Goal: Task Accomplishment & Management: Use online tool/utility

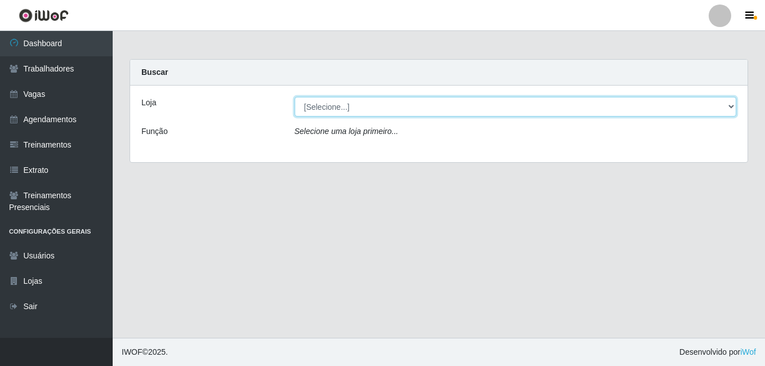
click at [421, 107] on select "[Selecione...] [GEOGRAPHIC_DATA] - [DATE][GEOGRAPHIC_DATA]" at bounding box center [516, 107] width 442 height 20
select select "471"
click at [295, 97] on select "[Selecione...] [GEOGRAPHIC_DATA] - [DATE][GEOGRAPHIC_DATA]" at bounding box center [516, 107] width 442 height 20
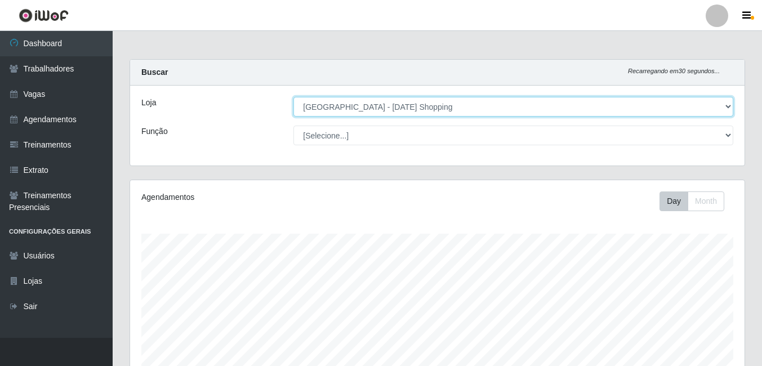
scroll to position [234, 615]
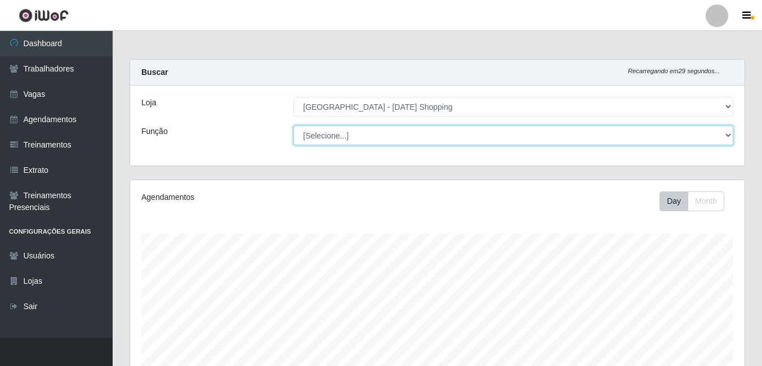
click at [681, 144] on select "[Selecione...] ASG ASG + ASG ++ Assistente [PERSON_NAME] Assistente [PERSON_NAM…" at bounding box center [514, 136] width 440 height 20
click at [547, 138] on select "[Selecione...] ASG ASG + ASG ++ Assistente [PERSON_NAME] Assistente [PERSON_NAM…" at bounding box center [514, 136] width 440 height 20
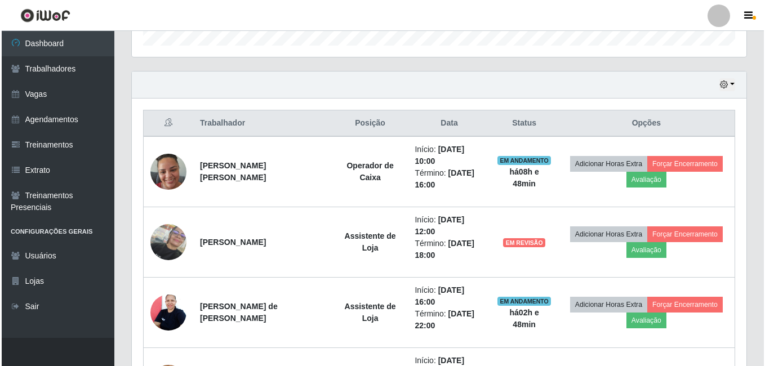
scroll to position [394, 0]
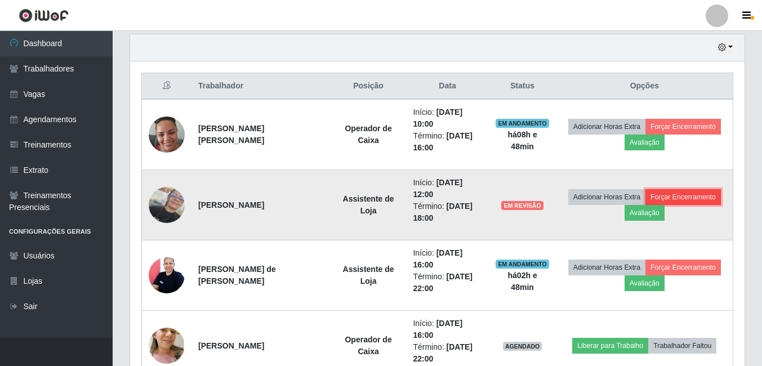
click at [692, 197] on button "Forçar Encerramento" at bounding box center [684, 197] width 76 height 16
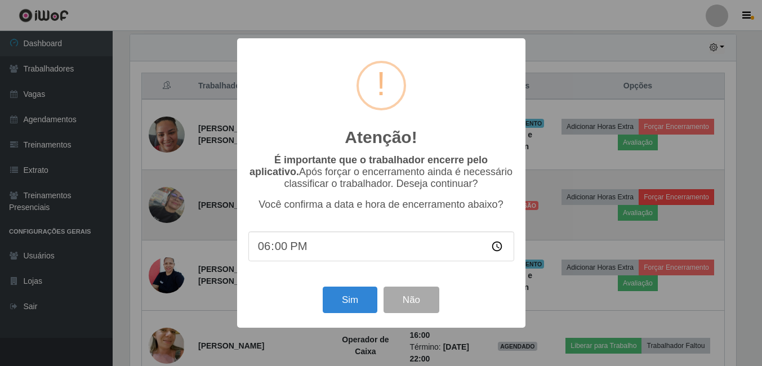
scroll to position [234, 609]
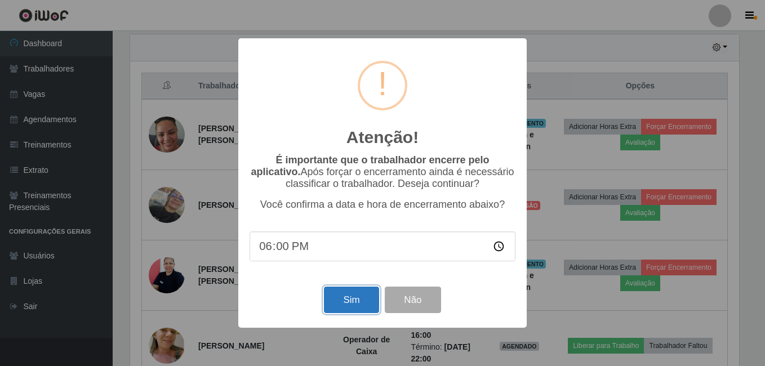
click at [361, 302] on button "Sim" at bounding box center [351, 300] width 55 height 26
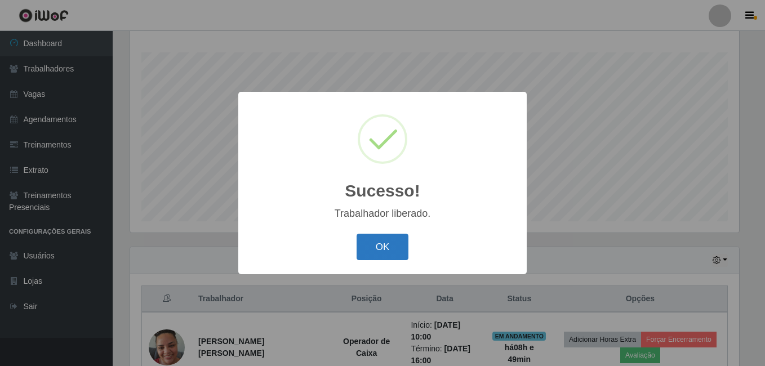
click at [396, 251] on button "OK" at bounding box center [383, 247] width 52 height 26
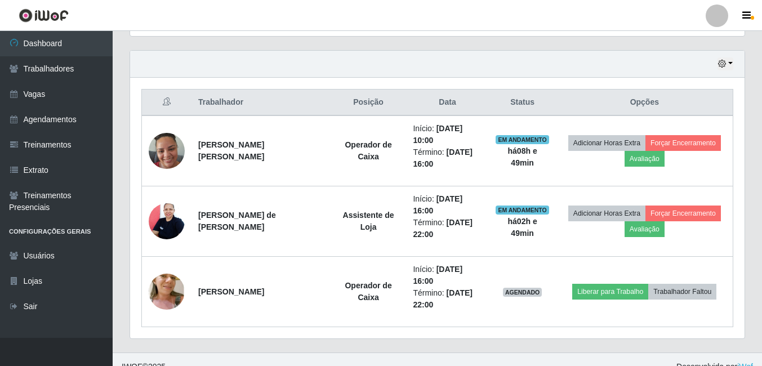
scroll to position [393, 0]
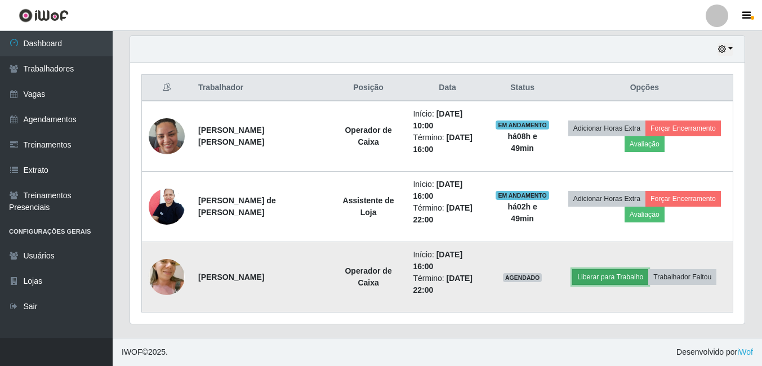
click at [614, 280] on button "Liberar para Trabalho" at bounding box center [611, 277] width 76 height 16
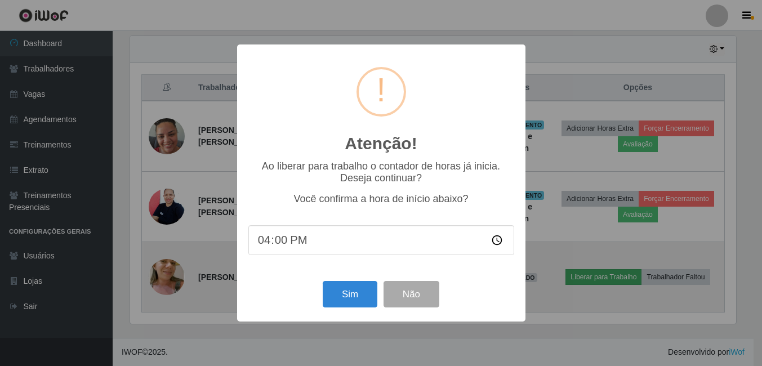
scroll to position [234, 609]
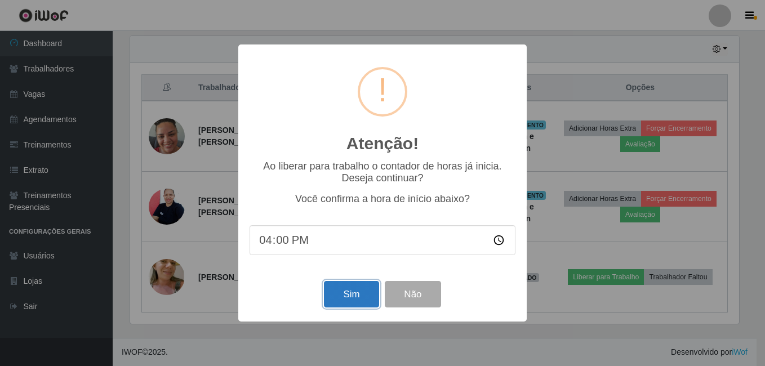
click at [357, 296] on button "Sim" at bounding box center [351, 294] width 55 height 26
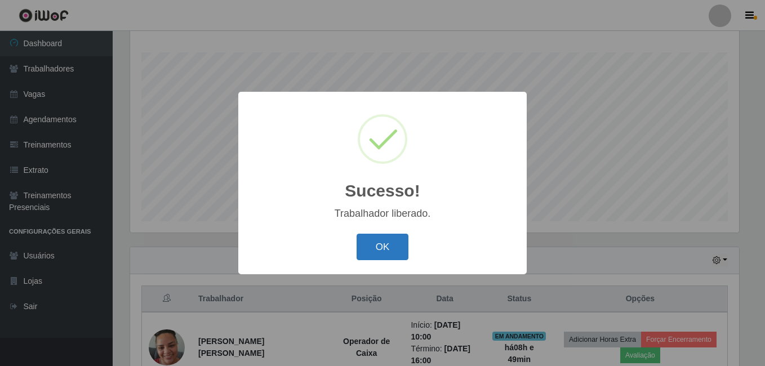
click at [384, 259] on button "OK" at bounding box center [383, 247] width 52 height 26
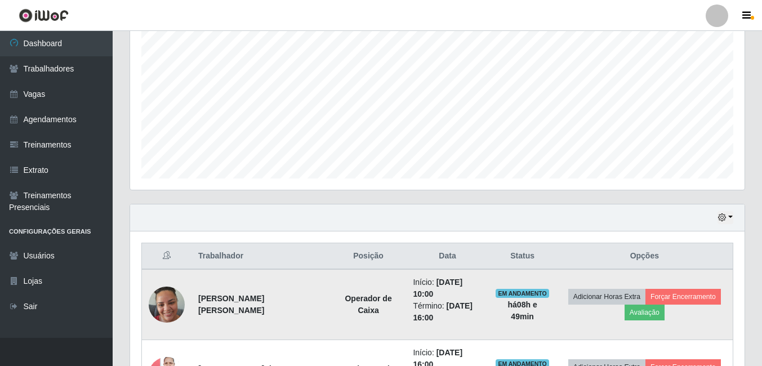
scroll to position [224, 0]
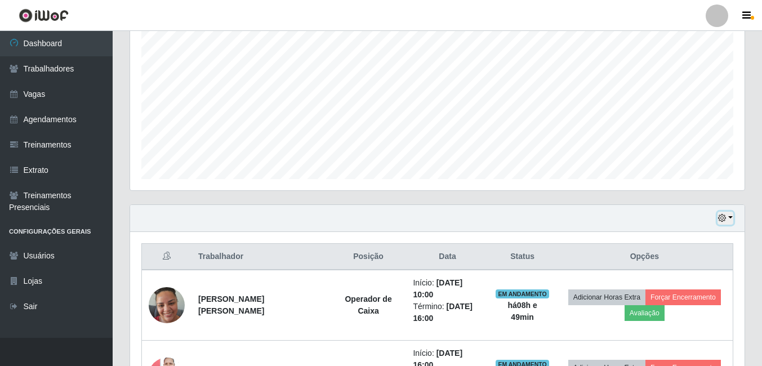
click at [728, 215] on button "button" at bounding box center [726, 218] width 16 height 13
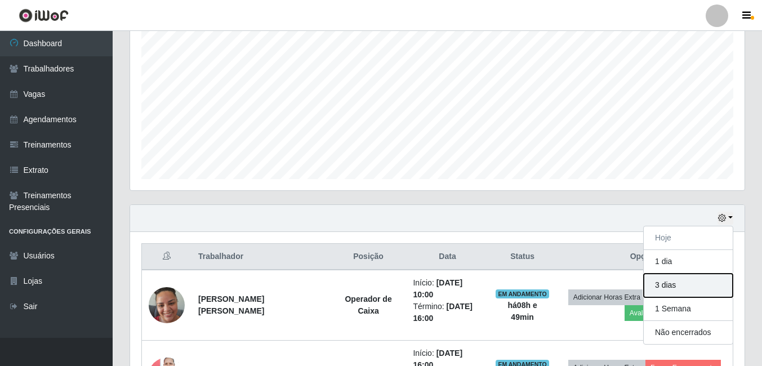
click at [679, 286] on button "3 dias" at bounding box center [688, 286] width 89 height 24
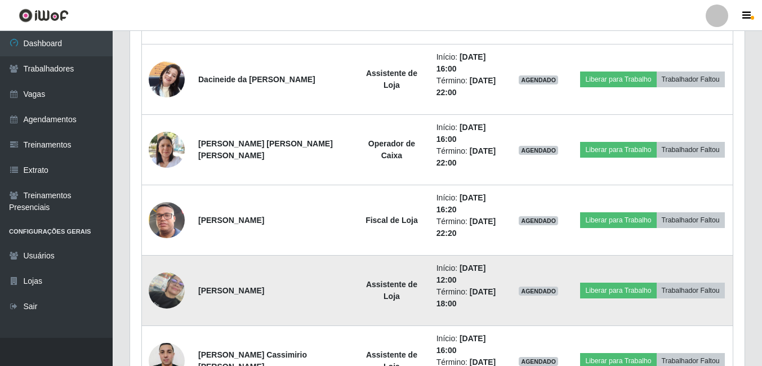
scroll to position [675, 0]
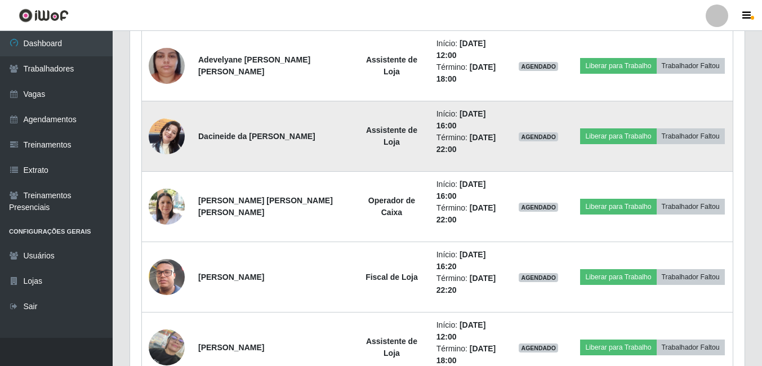
click at [172, 137] on img at bounding box center [167, 136] width 36 height 48
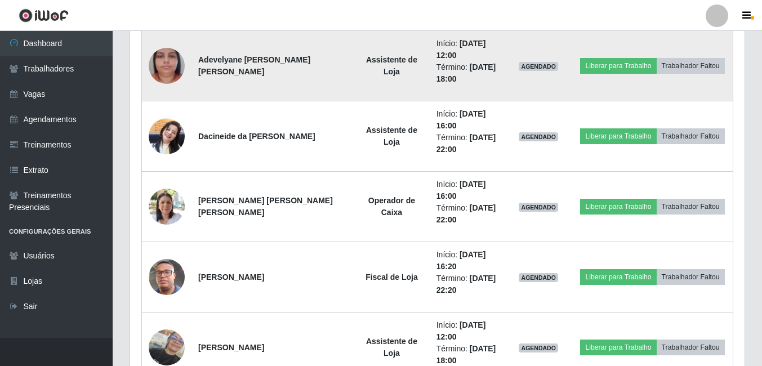
click at [169, 75] on img at bounding box center [167, 66] width 36 height 64
